Goal: Task Accomplishment & Management: Complete application form

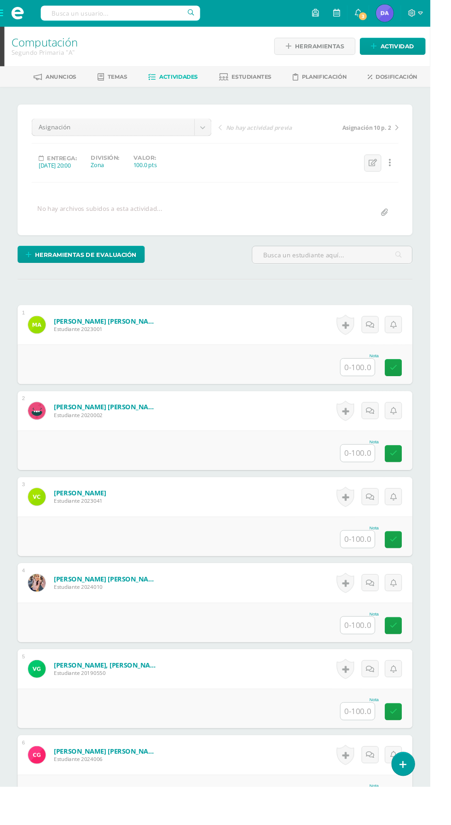
scroll to position [0, 0]
click at [18, 13] on span at bounding box center [19, 14] width 14 height 14
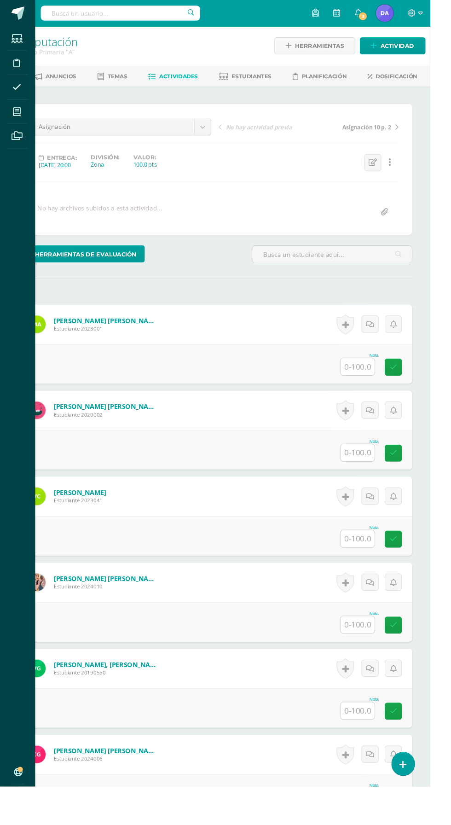
click at [18, 117] on icon at bounding box center [17, 117] width 8 height 9
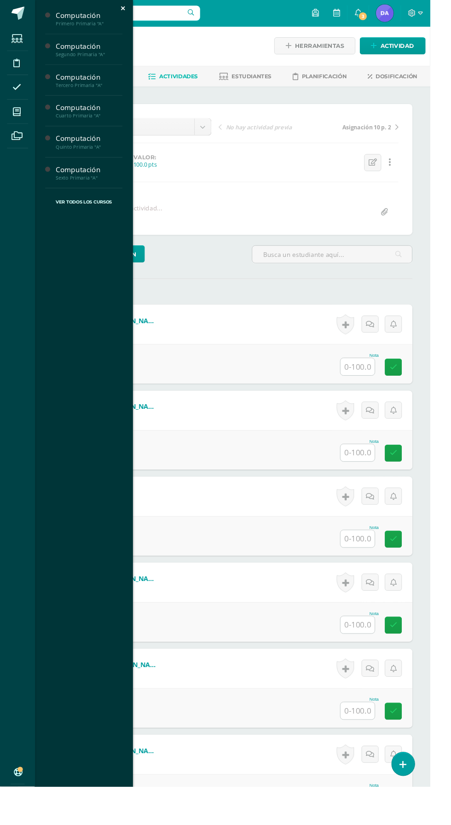
scroll to position [1, 0]
click at [70, 147] on div "Computación" at bounding box center [94, 145] width 70 height 11
click at [61, 187] on icon at bounding box center [62, 189] width 6 height 6
click at [72, 170] on span "Actividades" at bounding box center [86, 170] width 35 height 9
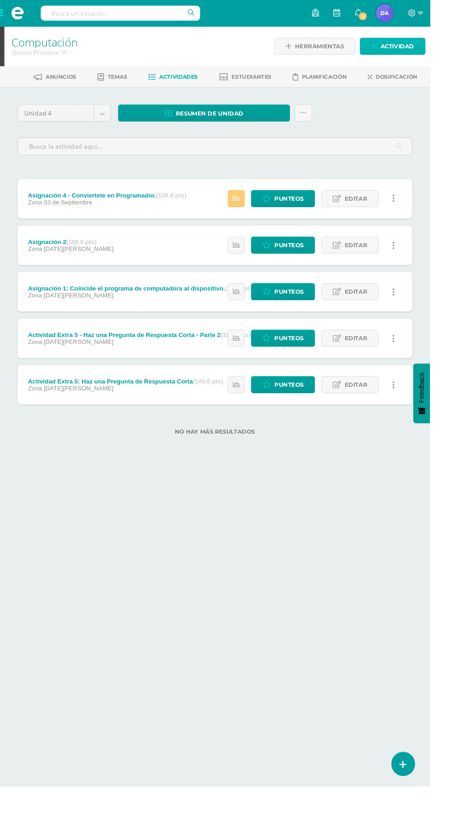
click at [415, 51] on span "Actividad" at bounding box center [416, 48] width 35 height 17
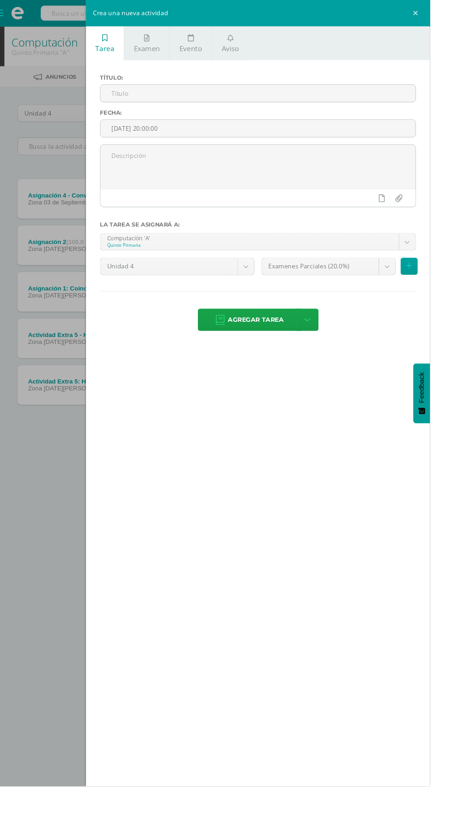
click at [128, 98] on input "text" at bounding box center [270, 98] width 331 height 18
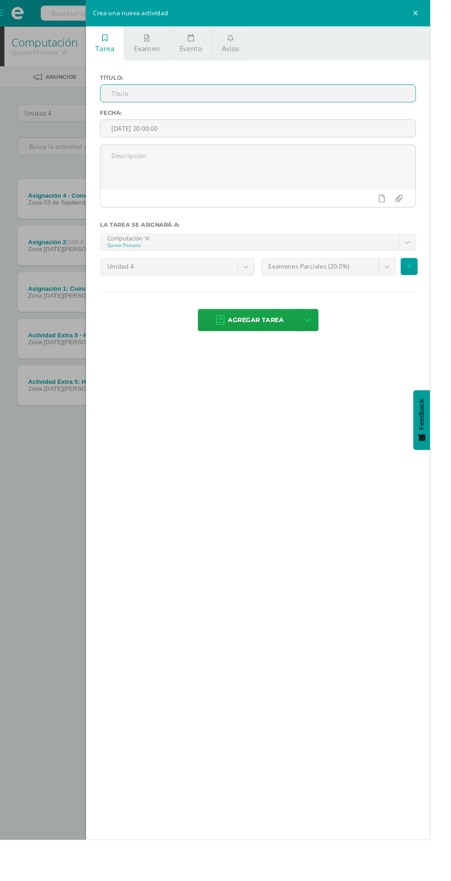
click at [410, 277] on body "Estudiantes Disciplina Asistencia Mis cursos Archivos Soporte Ayuda Reportar un…" at bounding box center [225, 243] width 451 height 486
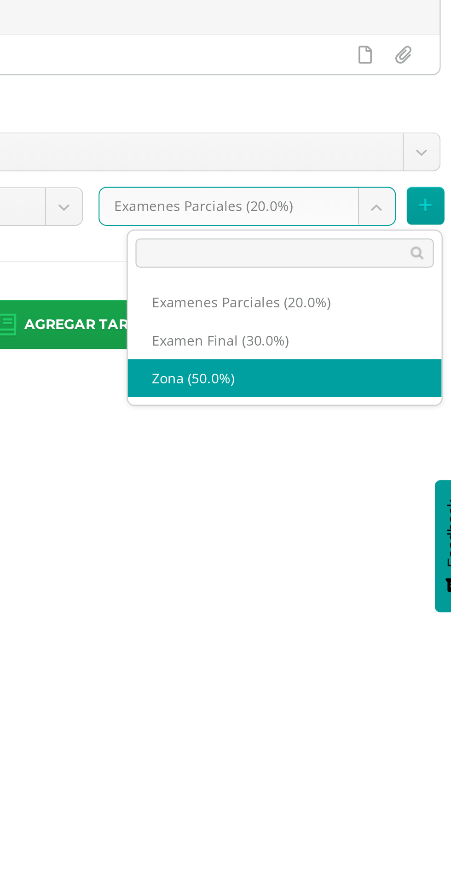
select select "169665"
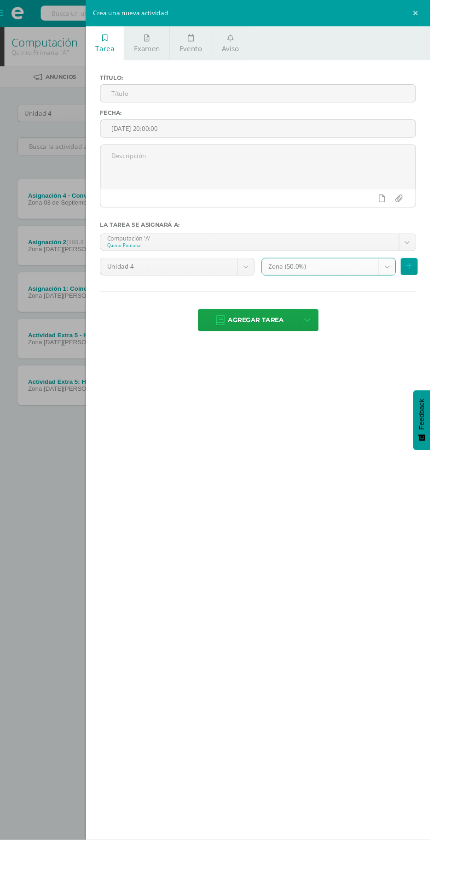
click at [138, 94] on input "text" at bounding box center [270, 98] width 331 height 18
type input "Asignación 5"
click at [255, 336] on span "Agregar tarea" at bounding box center [269, 335] width 59 height 23
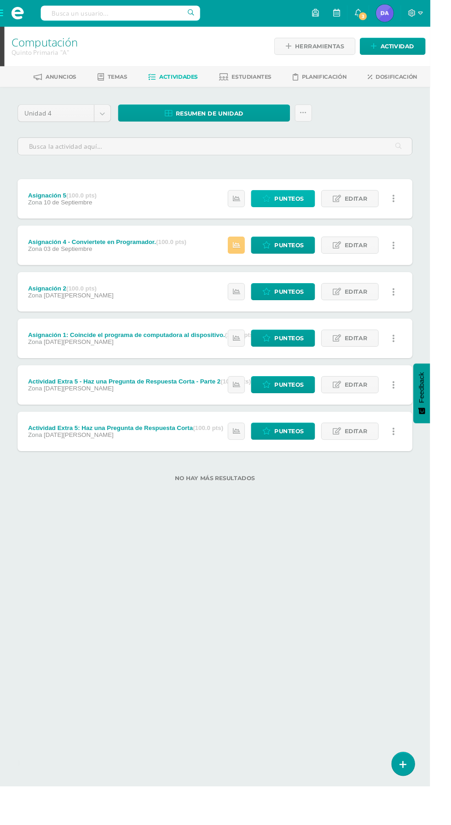
click at [299, 210] on span "Punteos" at bounding box center [303, 208] width 31 height 17
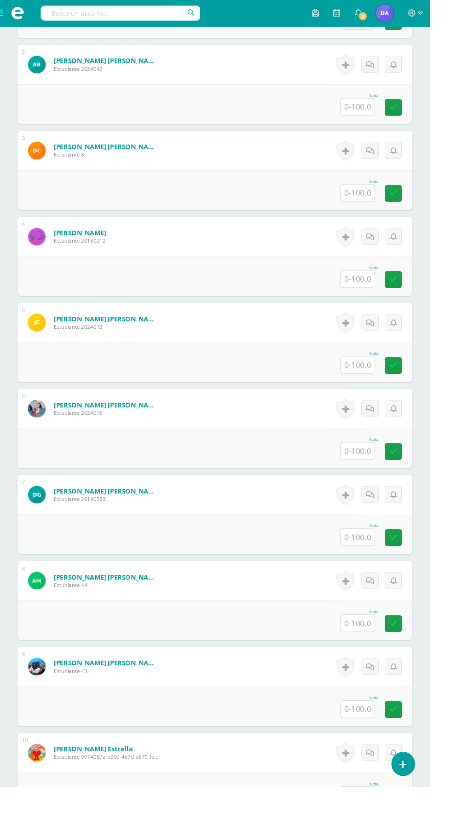
scroll to position [351, 0]
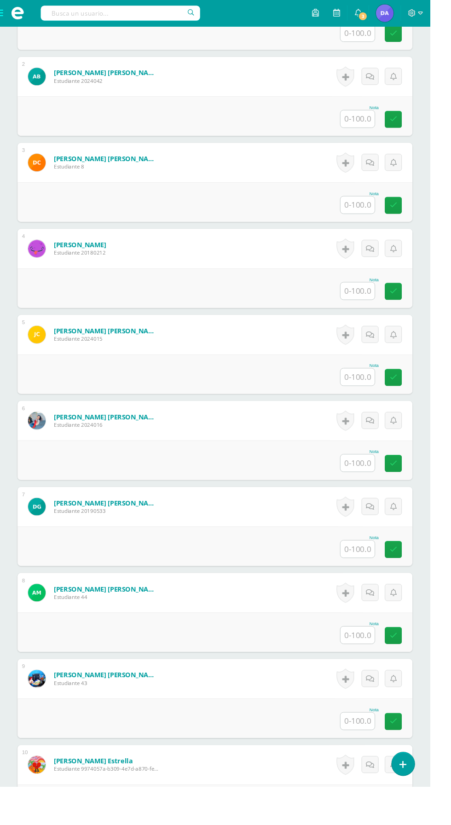
click at [384, 398] on input "text" at bounding box center [375, 395] width 36 height 18
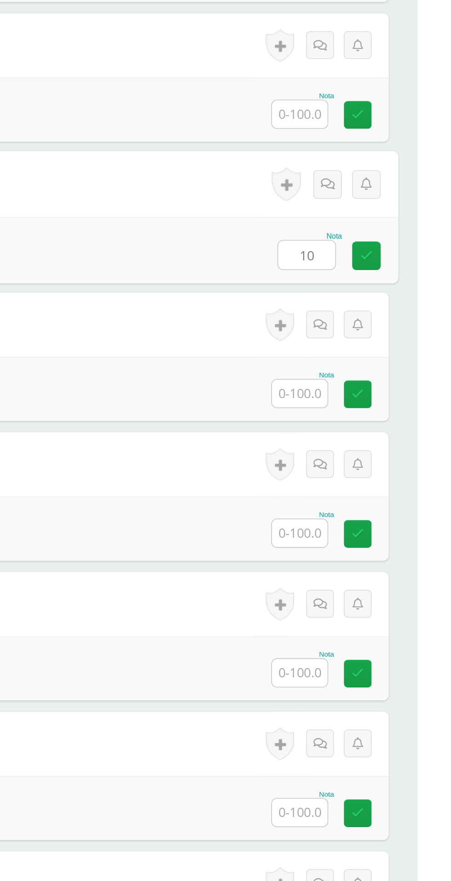
type input "100"
click at [423, 393] on link at bounding box center [419, 396] width 18 height 18
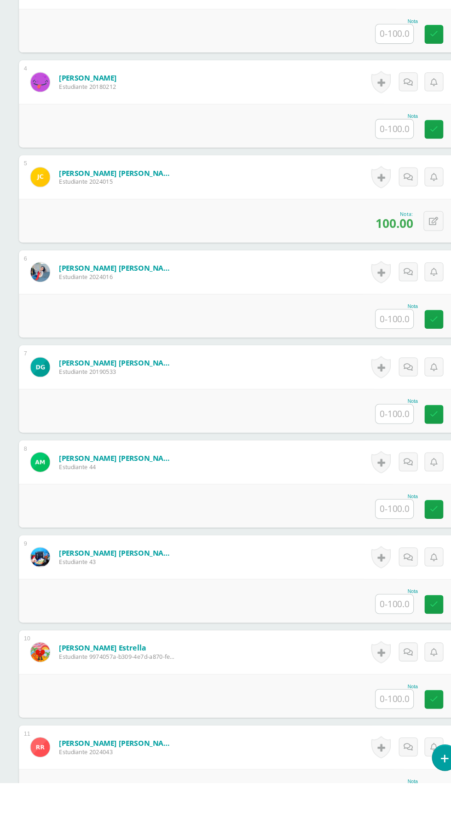
scroll to position [455, 0]
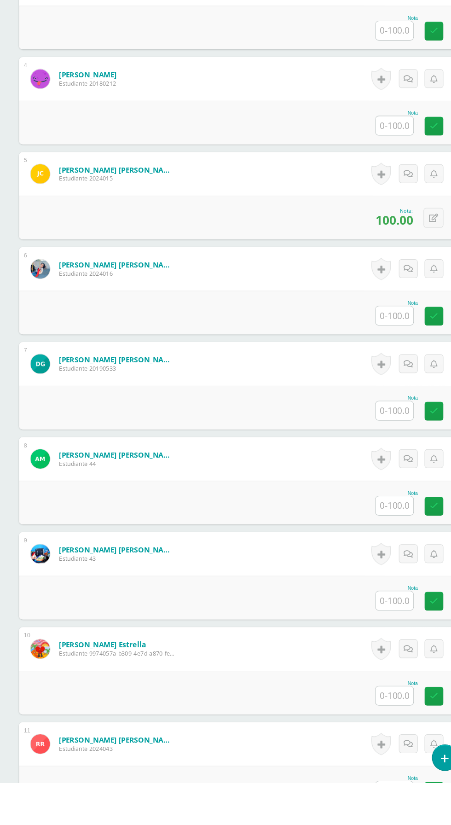
click at [372, 379] on input "text" at bounding box center [375, 382] width 36 height 18
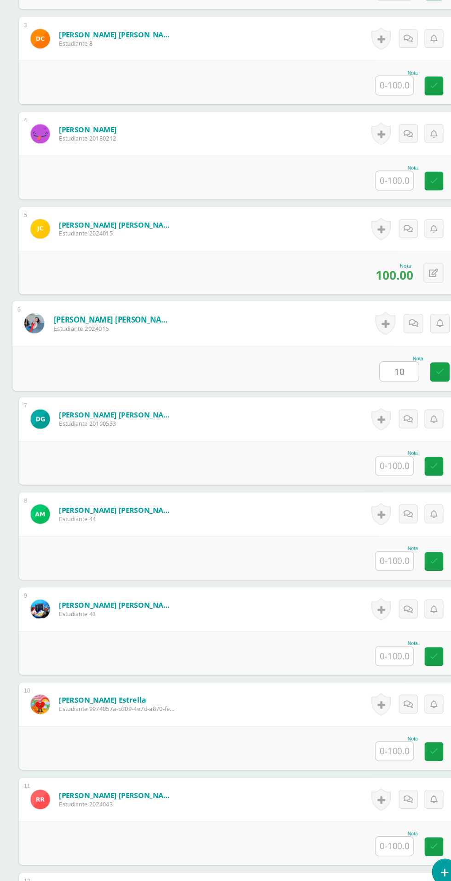
type input "100"
click at [419, 378] on icon at bounding box center [419, 382] width 8 height 8
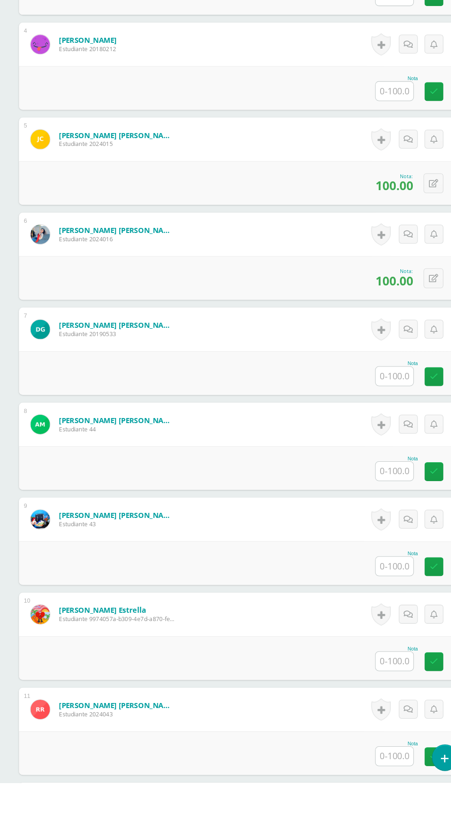
scroll to position [508, 0]
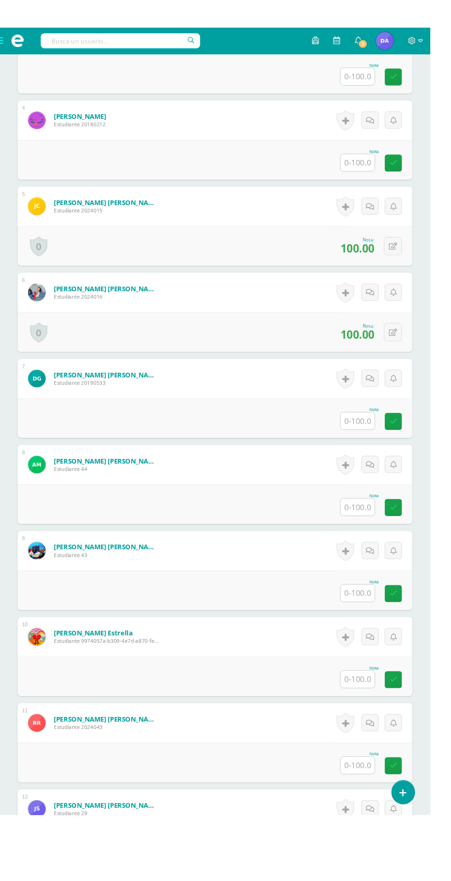
scroll to position [515, 0]
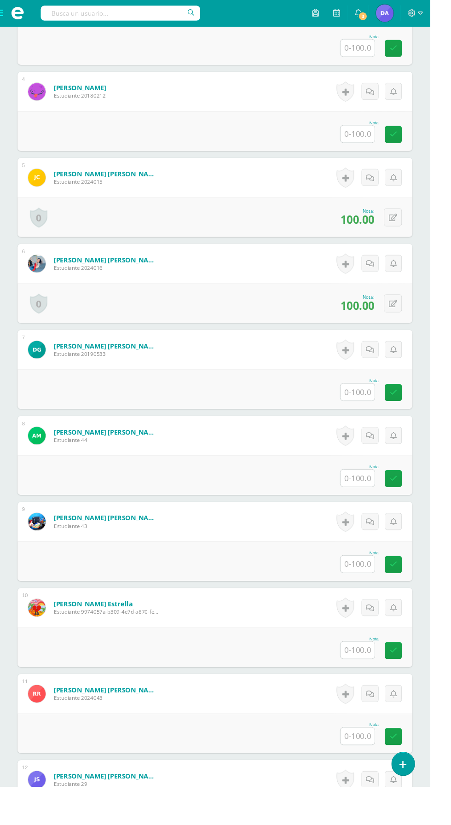
click at [385, 495] on input "text" at bounding box center [375, 502] width 36 height 18
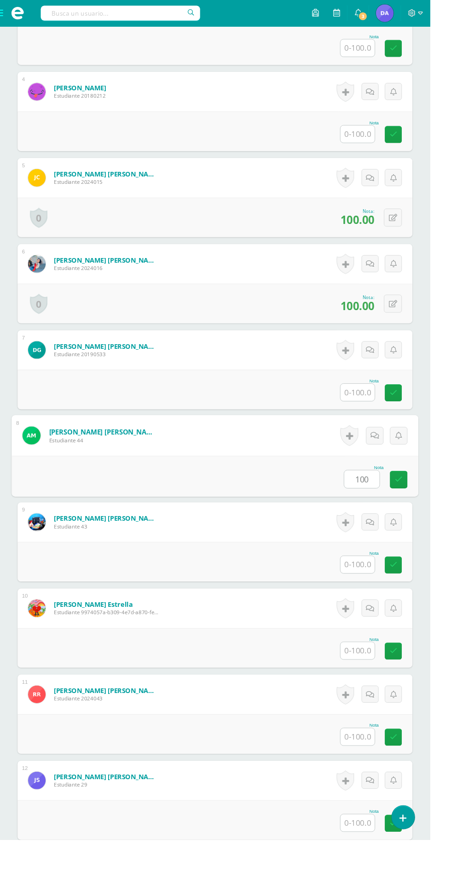
type input "100"
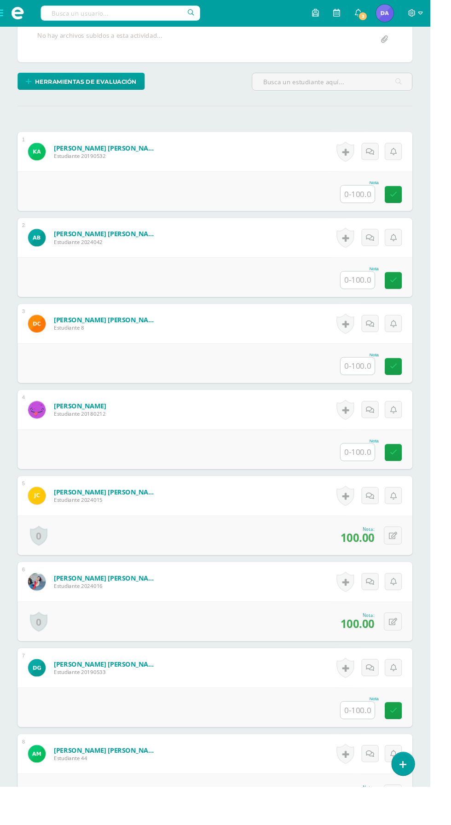
scroll to position [183, 0]
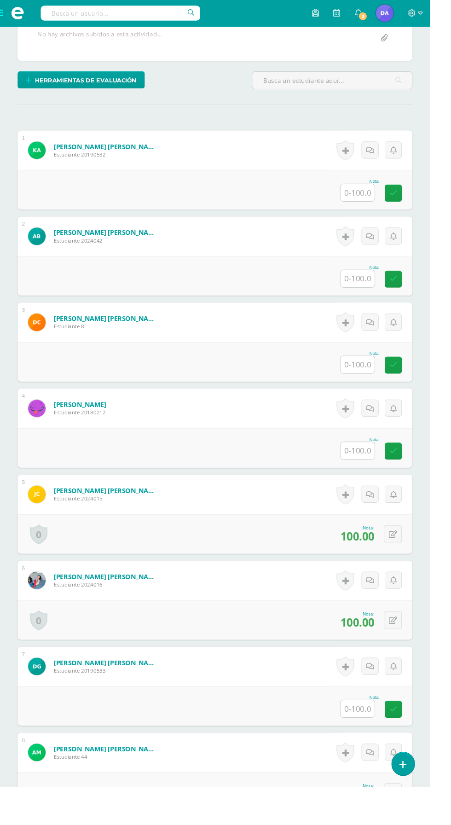
click at [365, 196] on input "text" at bounding box center [375, 202] width 36 height 18
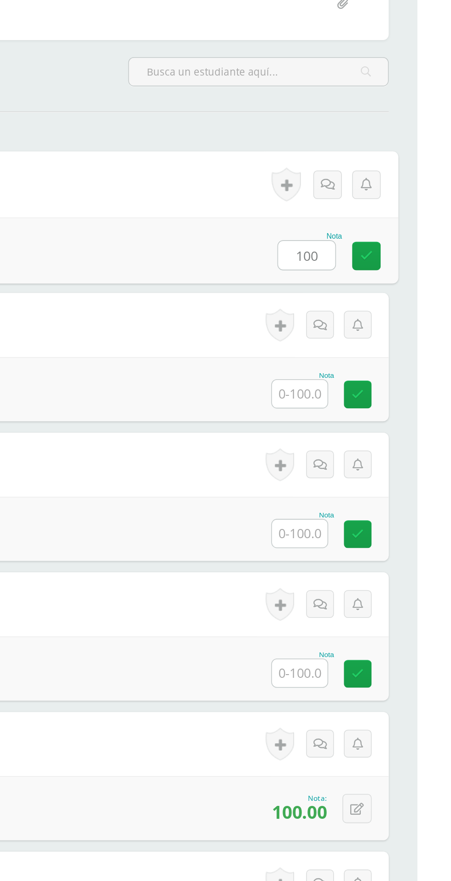
type input "100"
click at [370, 293] on input "text" at bounding box center [375, 292] width 36 height 18
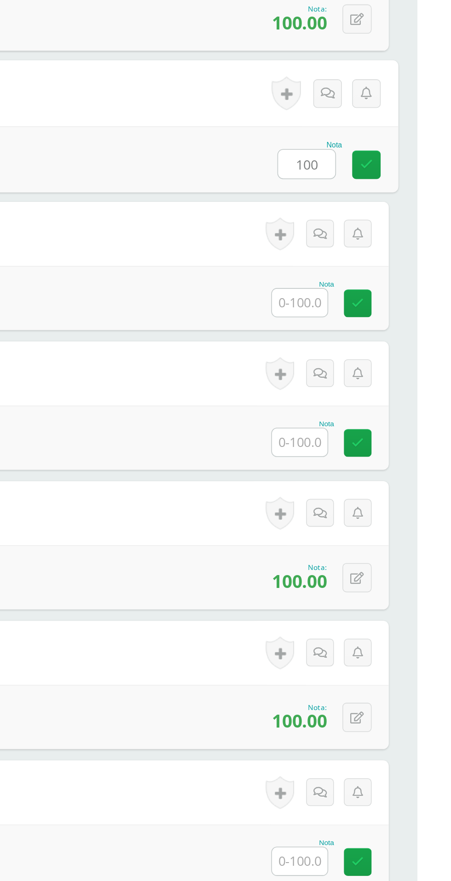
type input "100"
click at [371, 381] on input "text" at bounding box center [375, 383] width 36 height 18
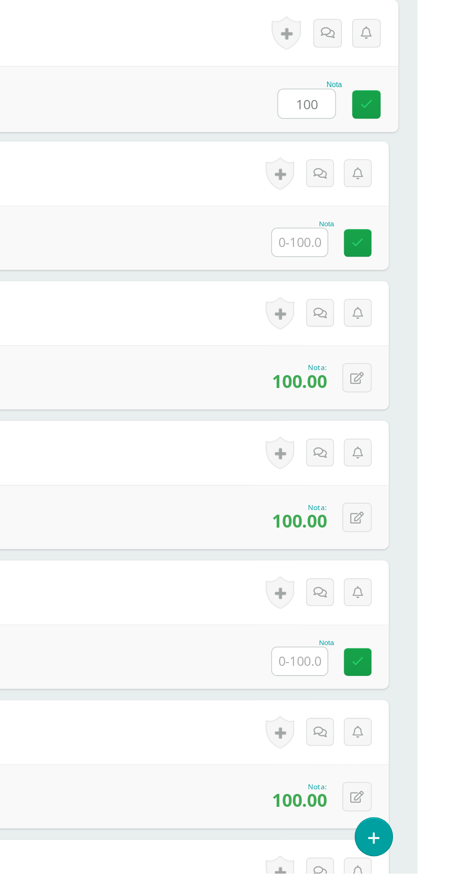
type input "100"
click at [375, 474] on input "text" at bounding box center [375, 473] width 36 height 18
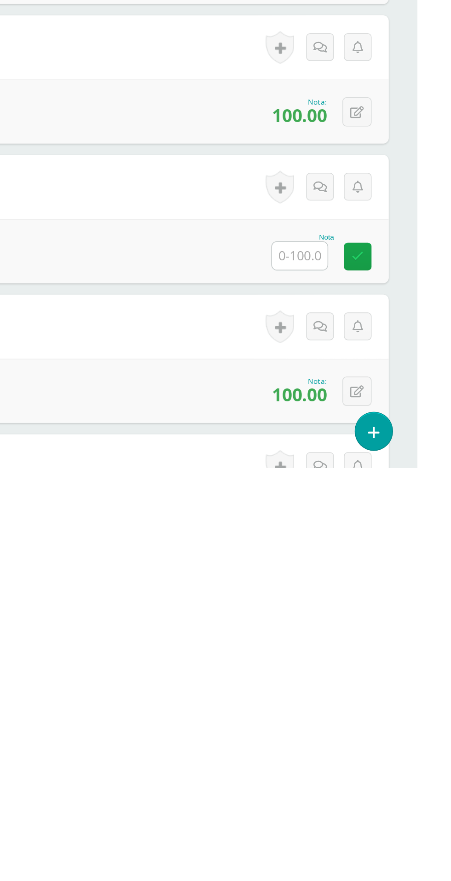
type input "100"
click at [368, 744] on input "text" at bounding box center [375, 744] width 36 height 18
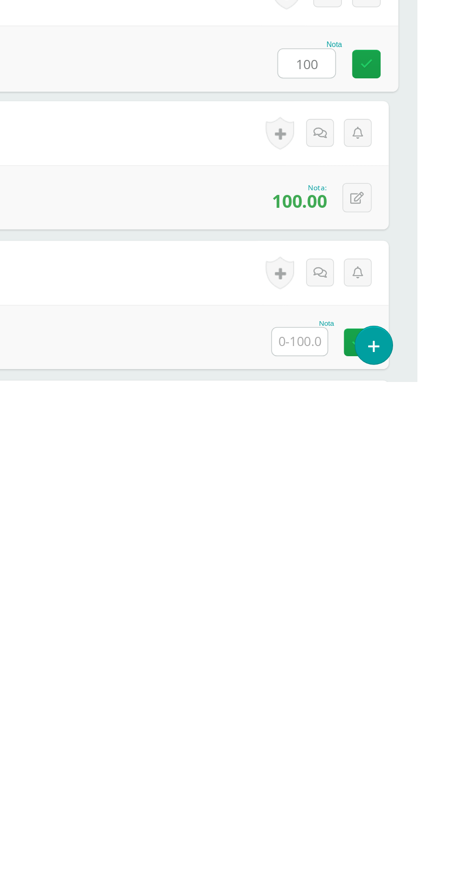
type input "100"
click at [363, 825] on input "text" at bounding box center [375, 855] width 36 height 18
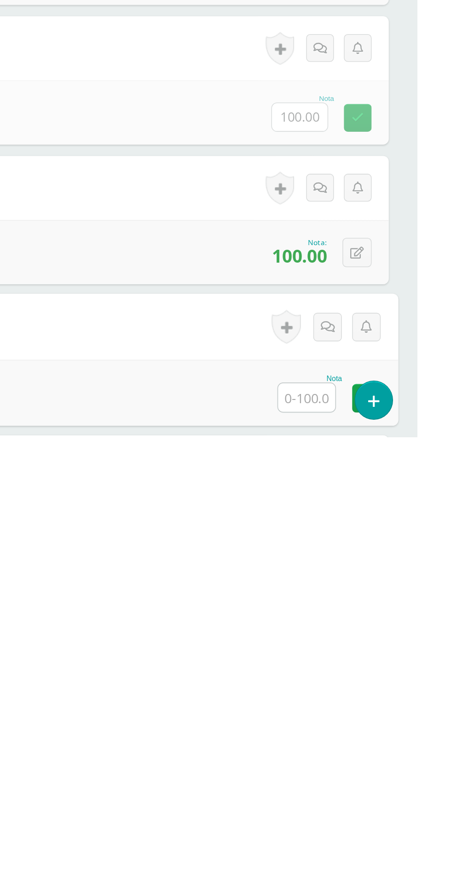
type input "Q"
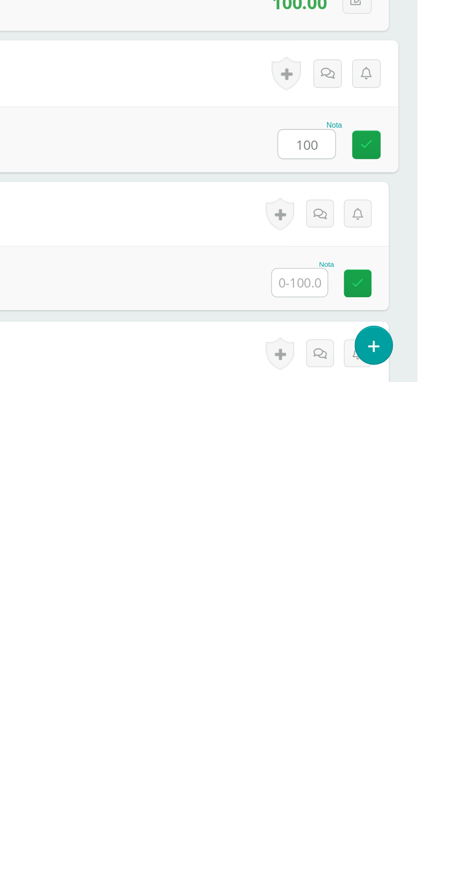
type input "100"
click at [367, 812] on input "text" at bounding box center [375, 816] width 36 height 18
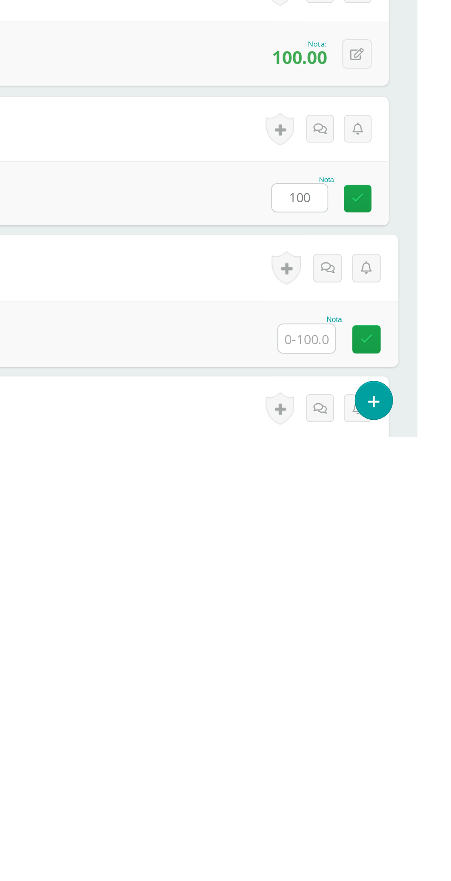
scroll to position [381, 0]
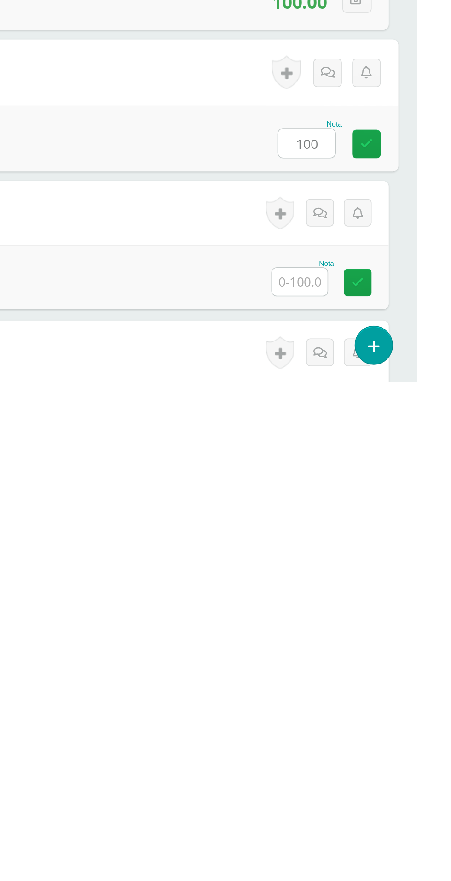
type input "100"
click at [367, 812] on input "text" at bounding box center [375, 816] width 36 height 18
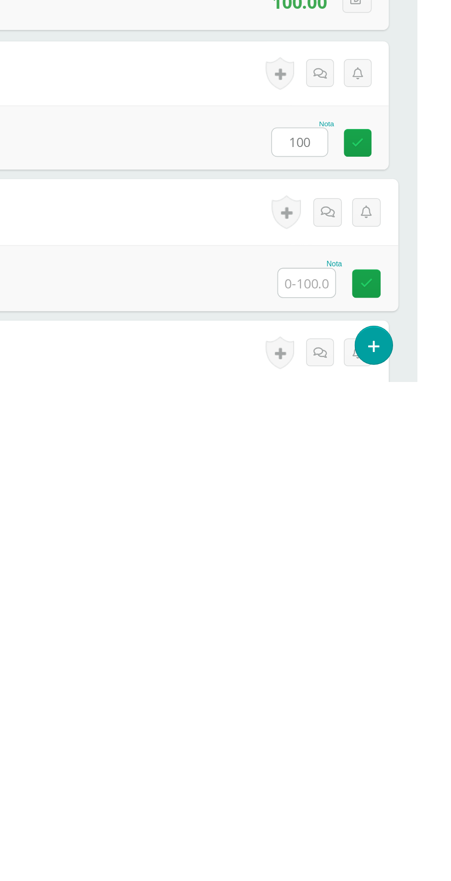
scroll to position [472, 0]
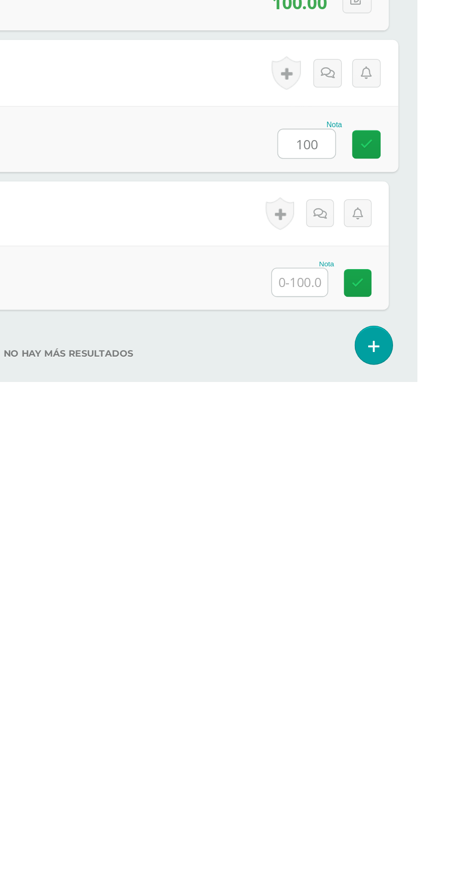
type input "100"
click at [368, 813] on input "text" at bounding box center [375, 816] width 36 height 18
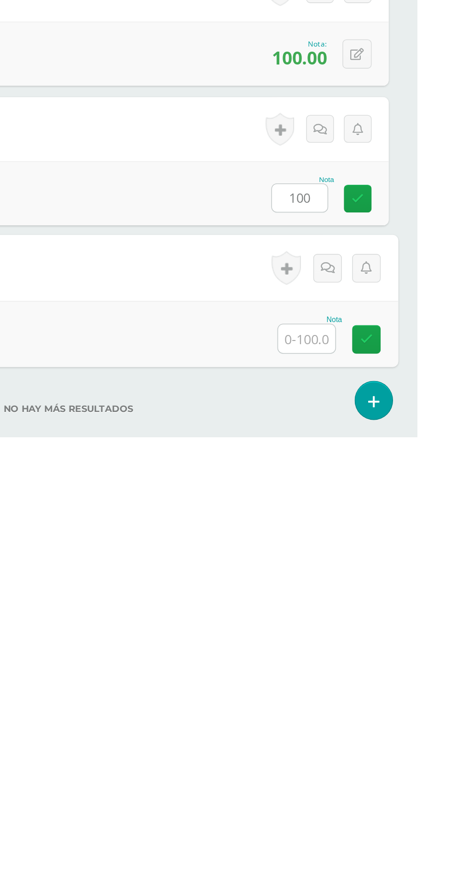
scroll to position [562, 0]
type input "100"
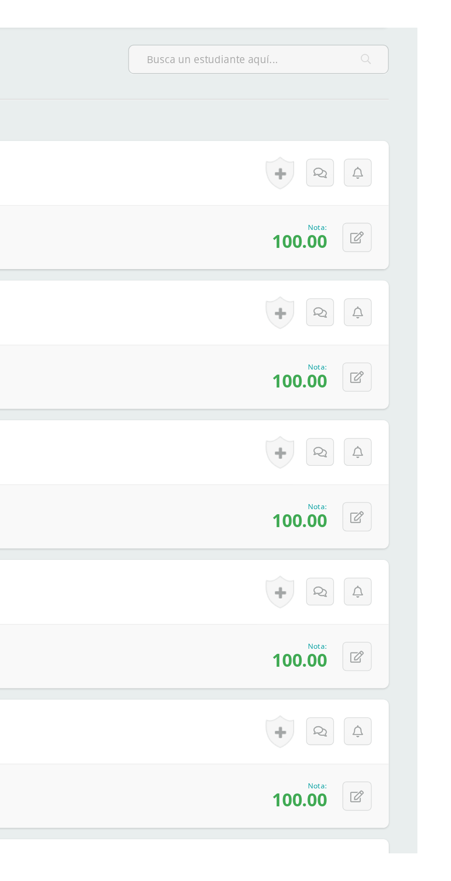
scroll to position [94, 0]
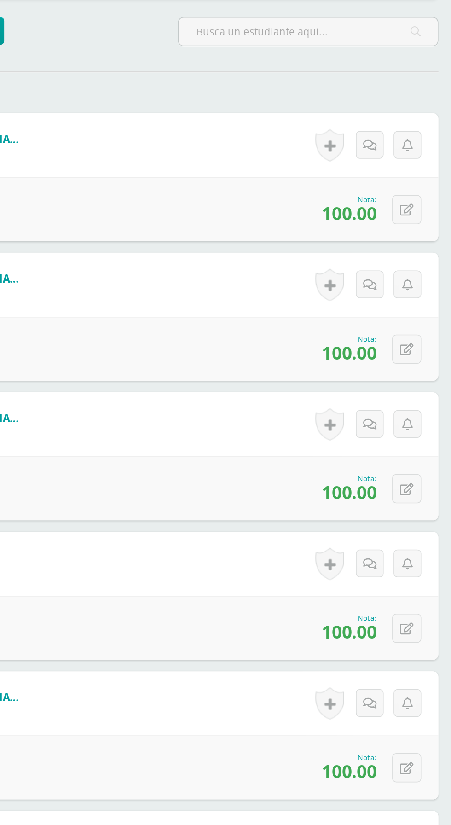
click at [371, 472] on span "100.00" at bounding box center [374, 471] width 35 height 16
click at [417, 470] on button at bounding box center [412, 469] width 19 height 19
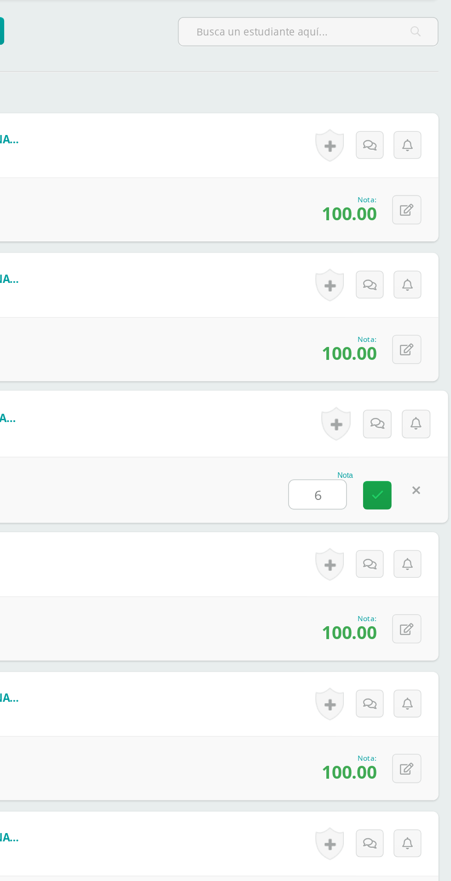
type input "60"
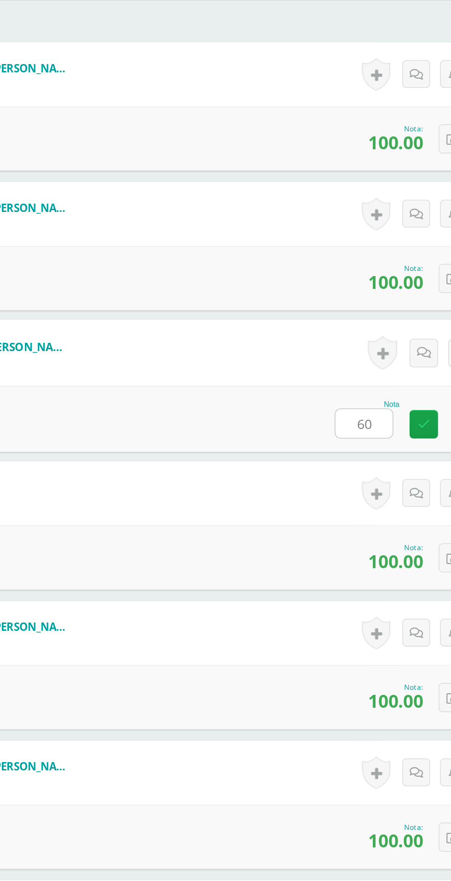
click at [397, 469] on icon at bounding box center [394, 473] width 8 height 8
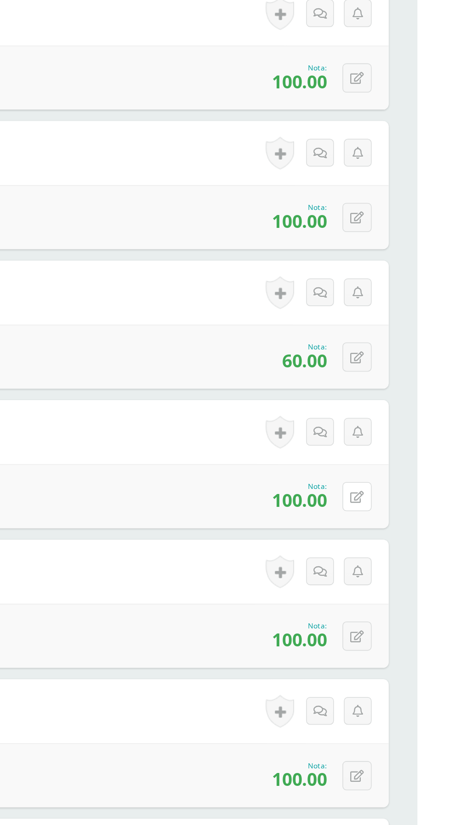
click at [417, 562] on button at bounding box center [412, 559] width 19 height 19
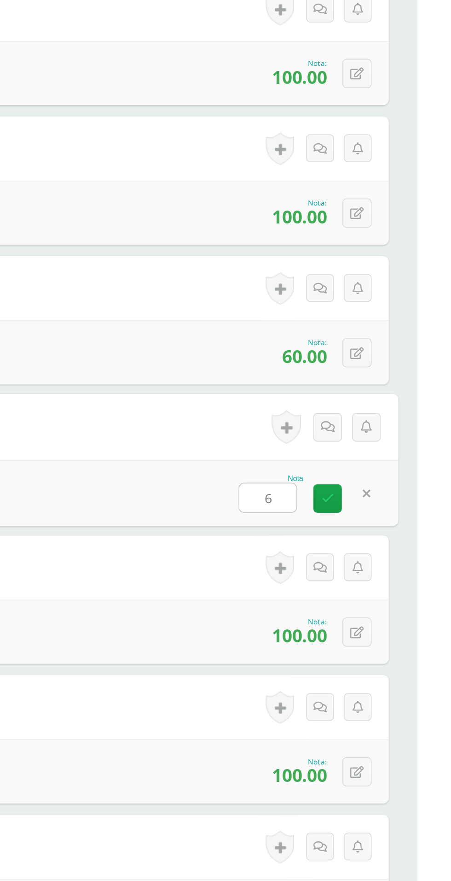
type input "60"
click at [392, 561] on icon at bounding box center [394, 563] width 8 height 8
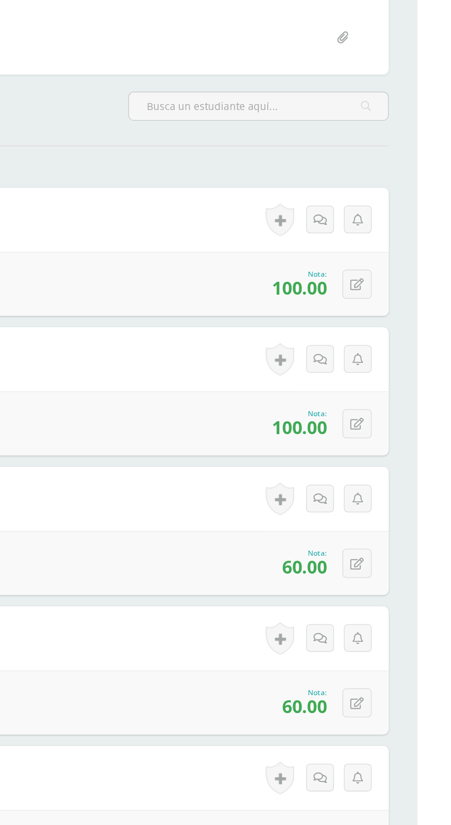
click at [374, 283] on span "100.00" at bounding box center [374, 291] width 35 height 16
click at [418, 285] on button at bounding box center [412, 288] width 19 height 19
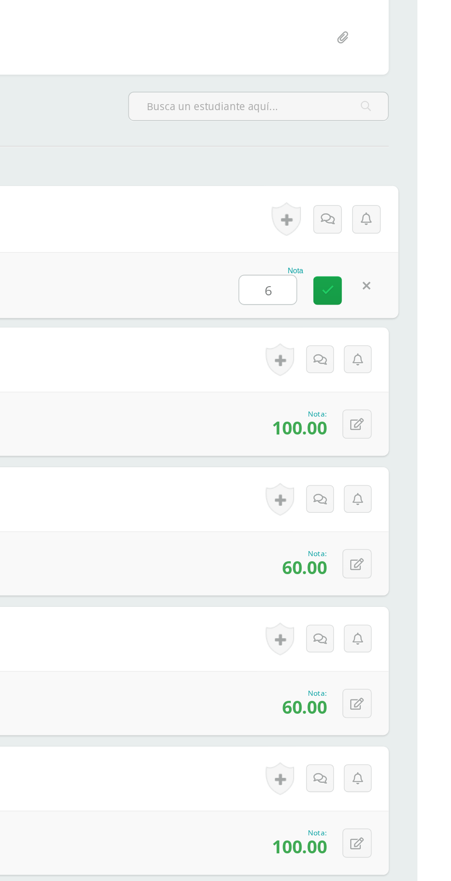
type input "60"
click at [398, 293] on link at bounding box center [393, 292] width 18 height 18
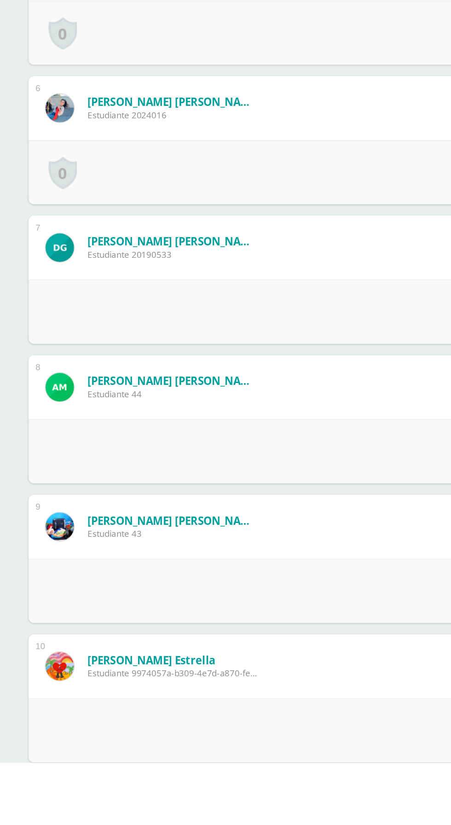
scroll to position [390, 0]
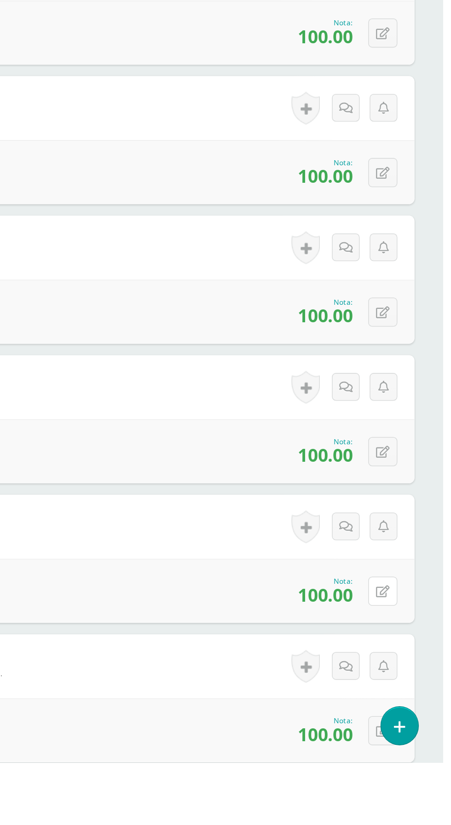
click at [417, 714] on button at bounding box center [412, 714] width 19 height 19
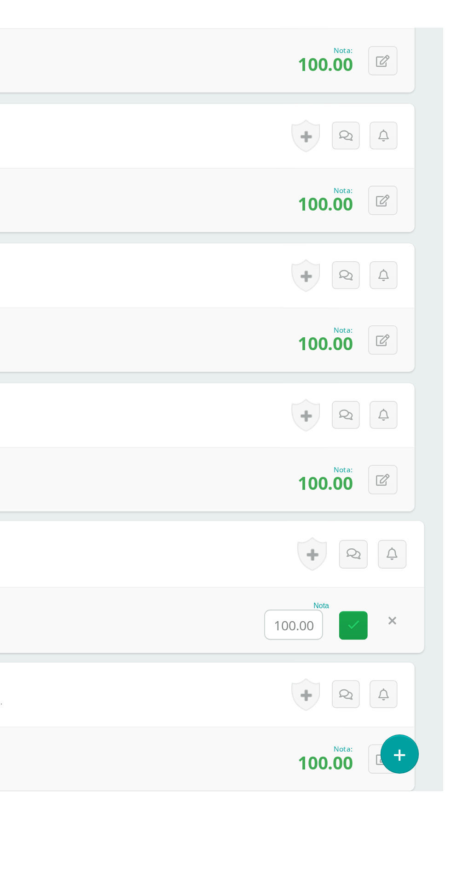
scroll to position [391, 0]
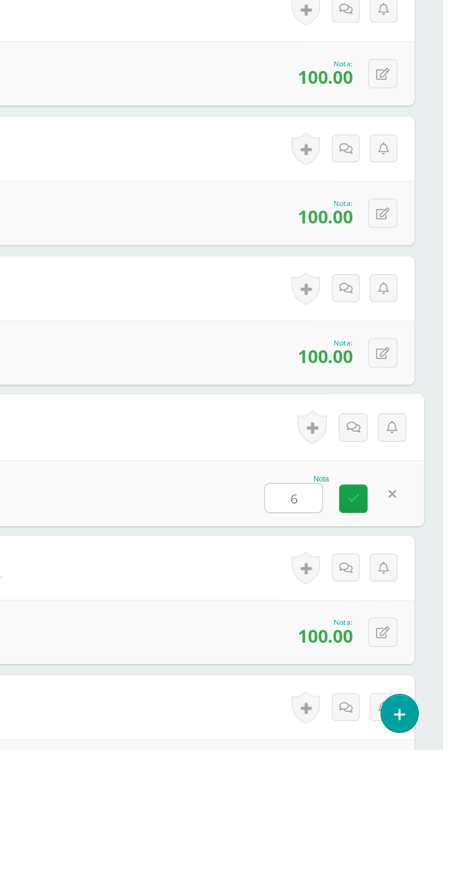
type input "60"
click at [395, 719] on icon at bounding box center [394, 718] width 8 height 8
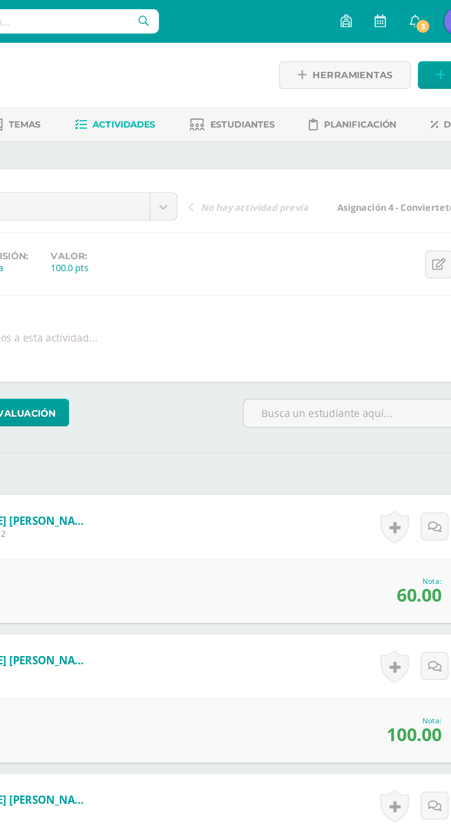
scroll to position [0, 0]
